Goal: Find contact information: Find contact information

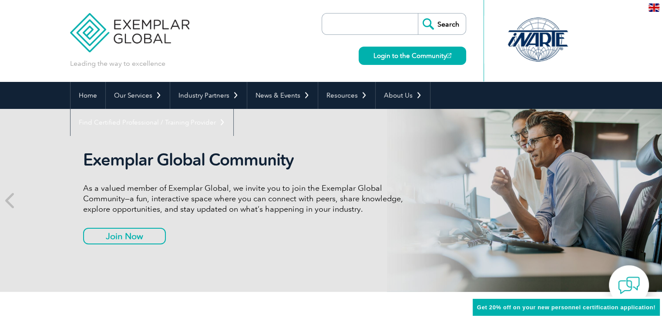
scroll to position [44, 0]
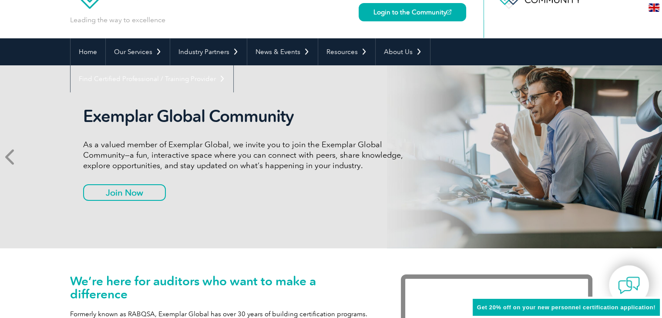
click at [7, 157] on icon at bounding box center [10, 157] width 11 height 0
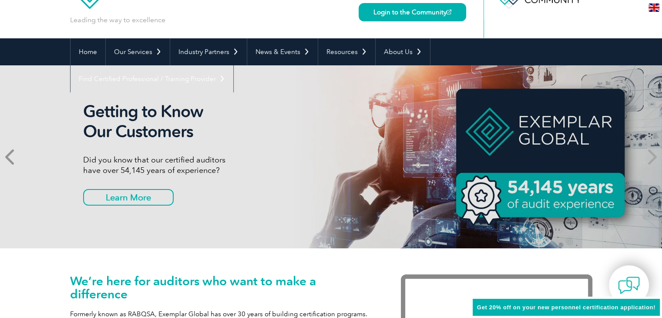
click at [10, 157] on icon at bounding box center [10, 157] width 11 height 0
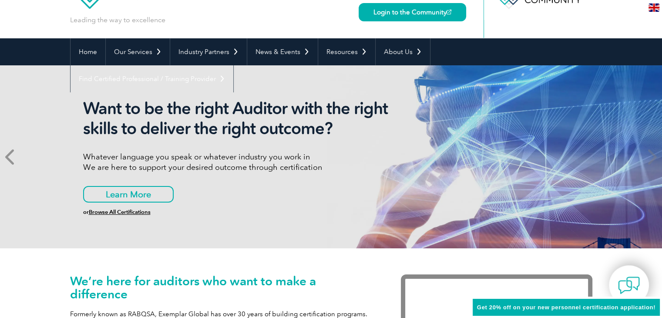
click at [10, 157] on icon at bounding box center [10, 157] width 11 height 0
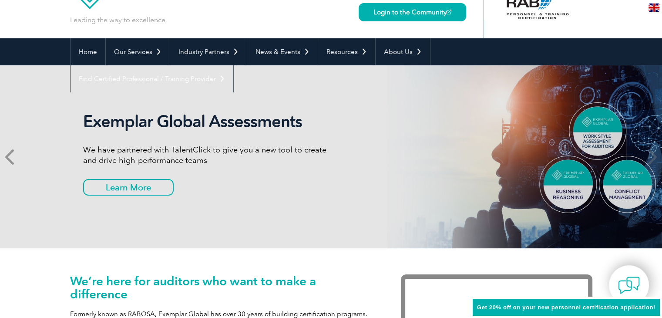
click at [10, 157] on icon at bounding box center [10, 157] width 11 height 0
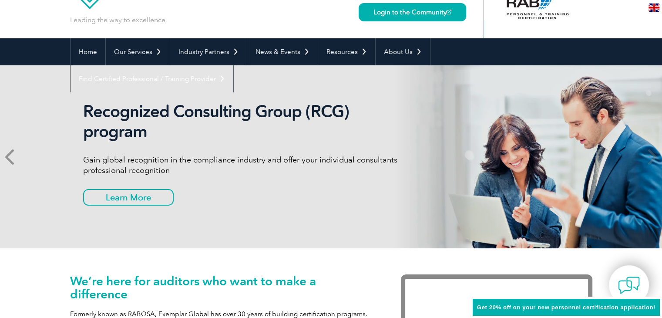
click at [10, 157] on icon at bounding box center [10, 157] width 11 height 0
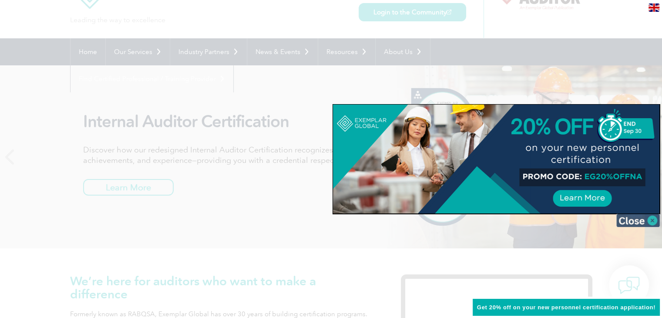
click at [634, 219] on img at bounding box center [638, 220] width 44 height 13
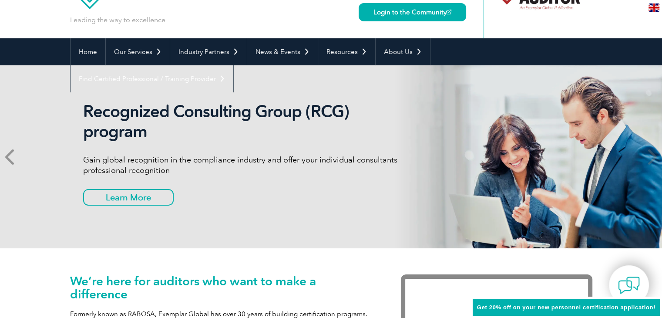
click at [10, 157] on icon at bounding box center [10, 157] width 11 height 0
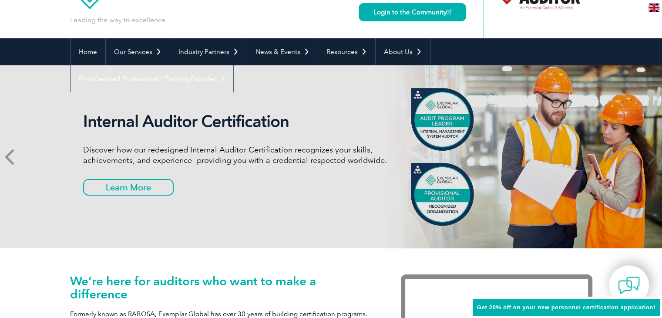
click at [10, 157] on icon at bounding box center [10, 157] width 11 height 0
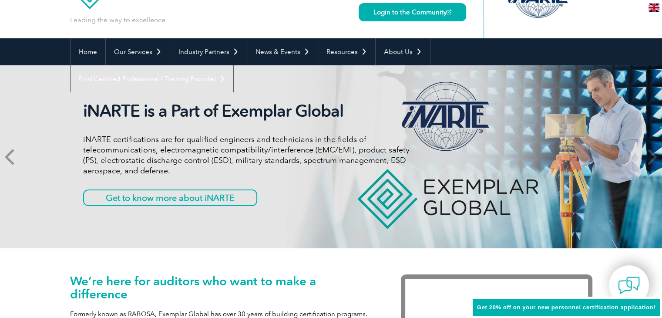
click at [10, 157] on icon at bounding box center [10, 157] width 11 height 0
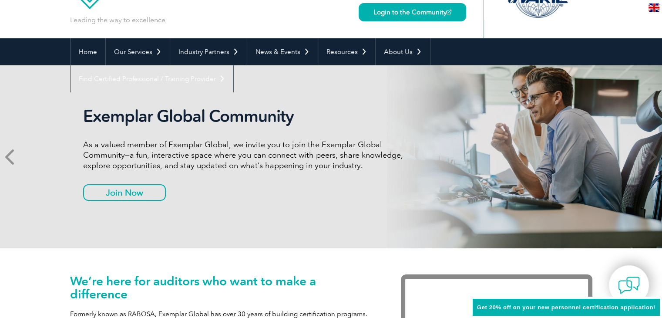
click at [9, 157] on icon at bounding box center [10, 157] width 11 height 0
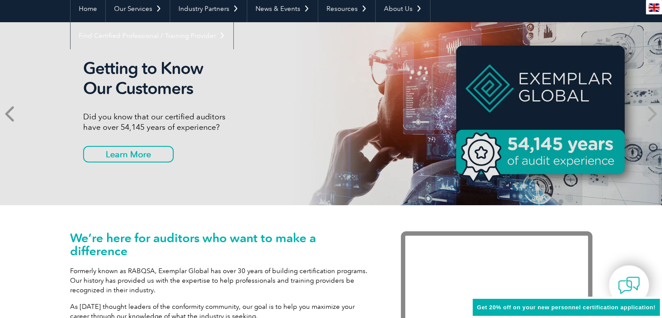
click at [9, 159] on span at bounding box center [10, 113] width 21 height 183
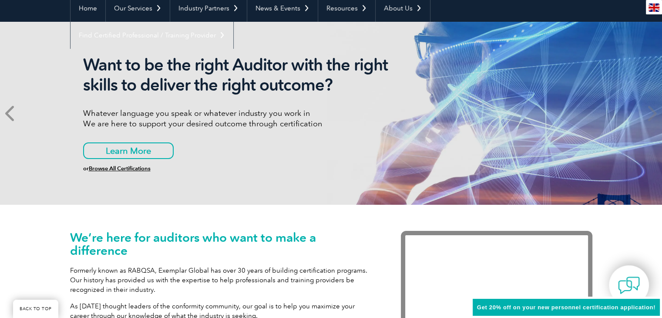
click at [18, 120] on span at bounding box center [10, 113] width 21 height 183
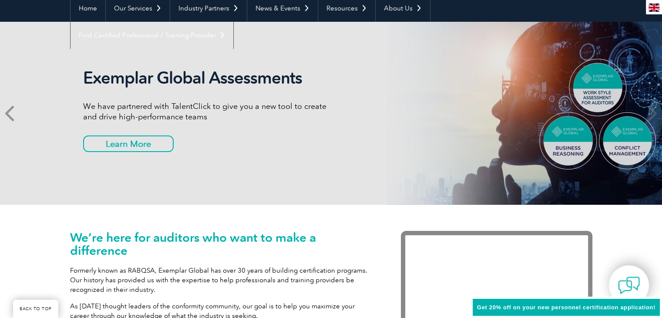
click at [16, 113] on icon at bounding box center [10, 113] width 11 height 0
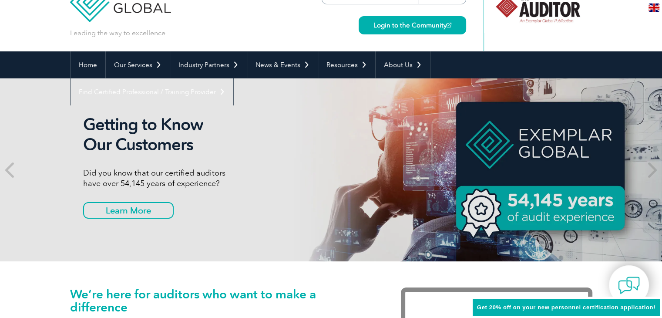
scroll to position [0, 0]
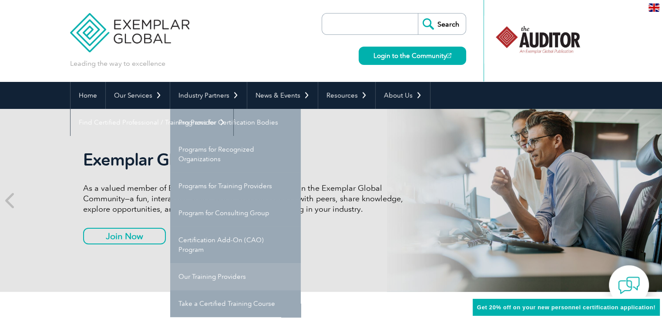
click at [207, 276] on link "Our Training Providers" at bounding box center [235, 276] width 131 height 27
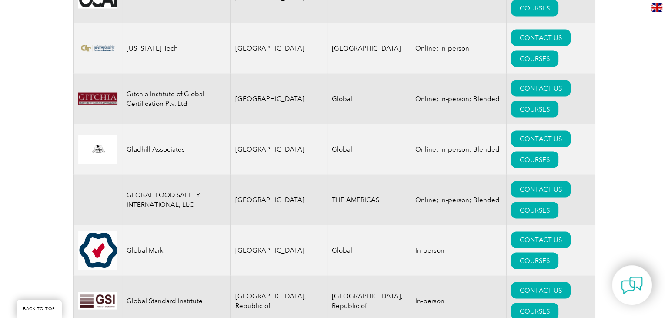
scroll to position [5091, 0]
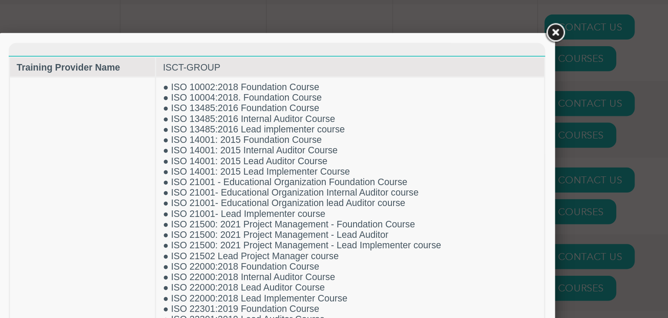
click at [517, 21] on link at bounding box center [515, 22] width 16 height 16
